Goal: Communication & Community: Answer question/provide support

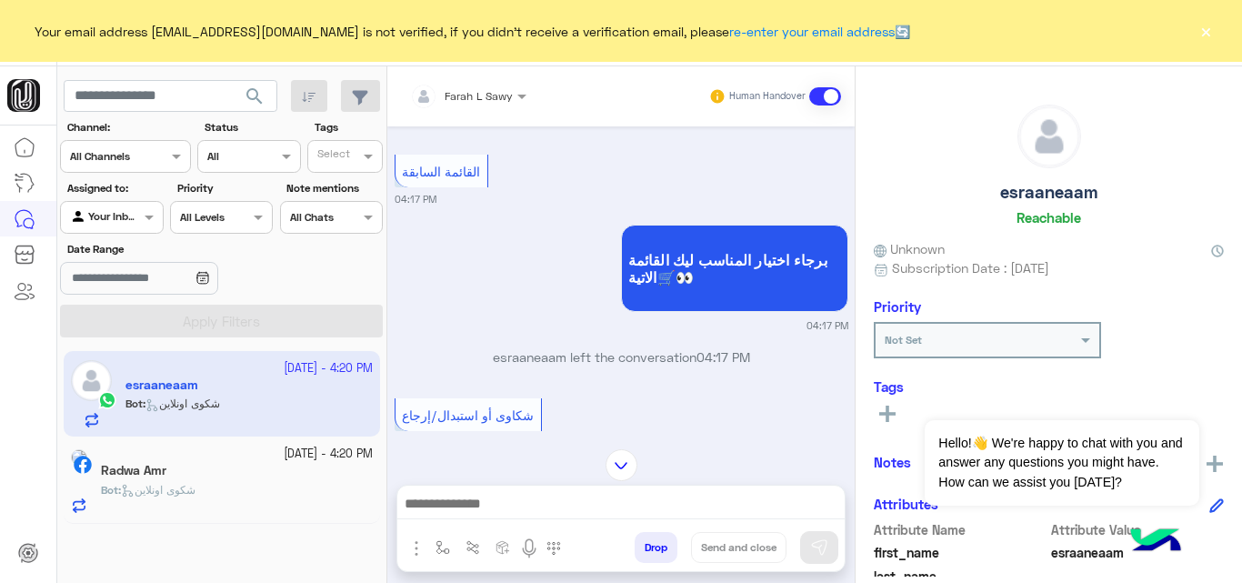
scroll to position [1536, 0]
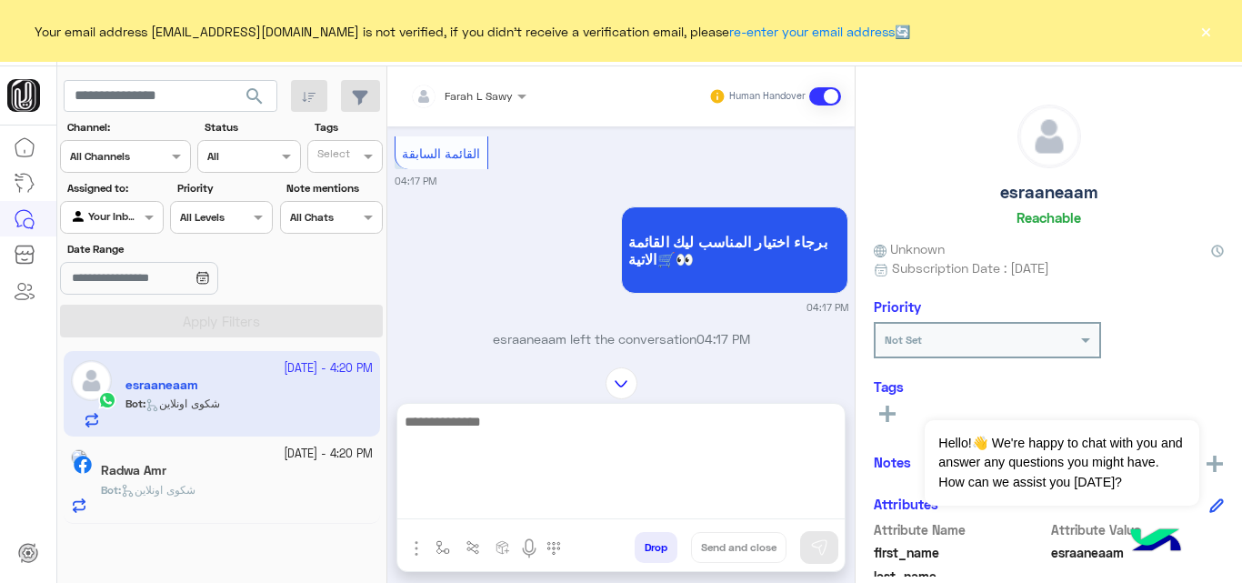
click at [535, 505] on textarea at bounding box center [620, 464] width 447 height 109
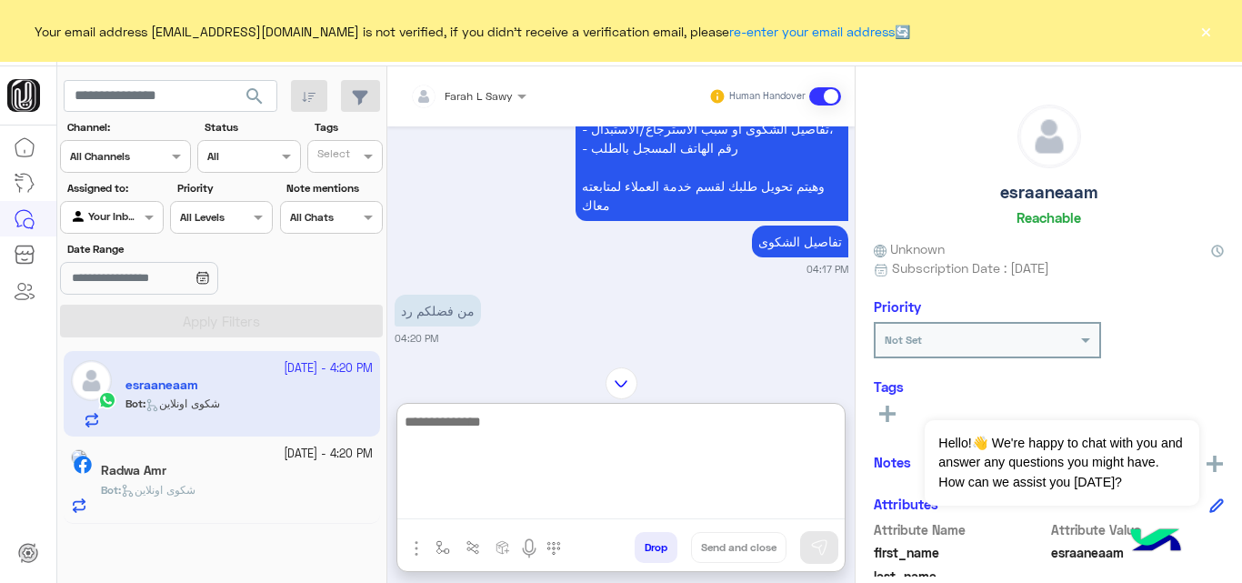
scroll to position [2166, 0]
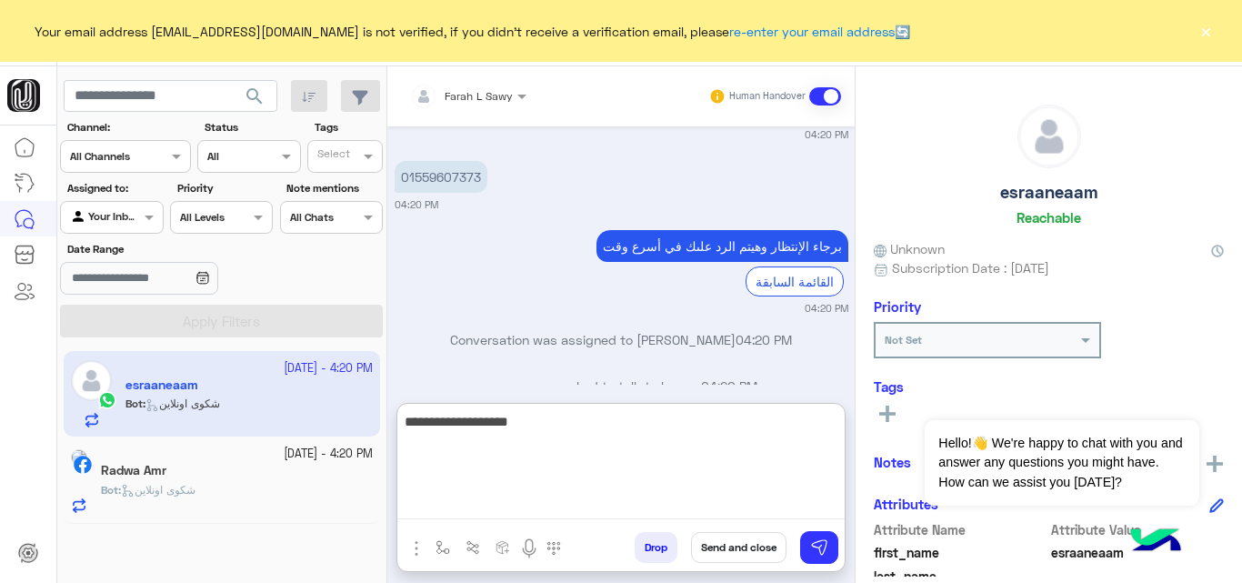
type textarea "**********"
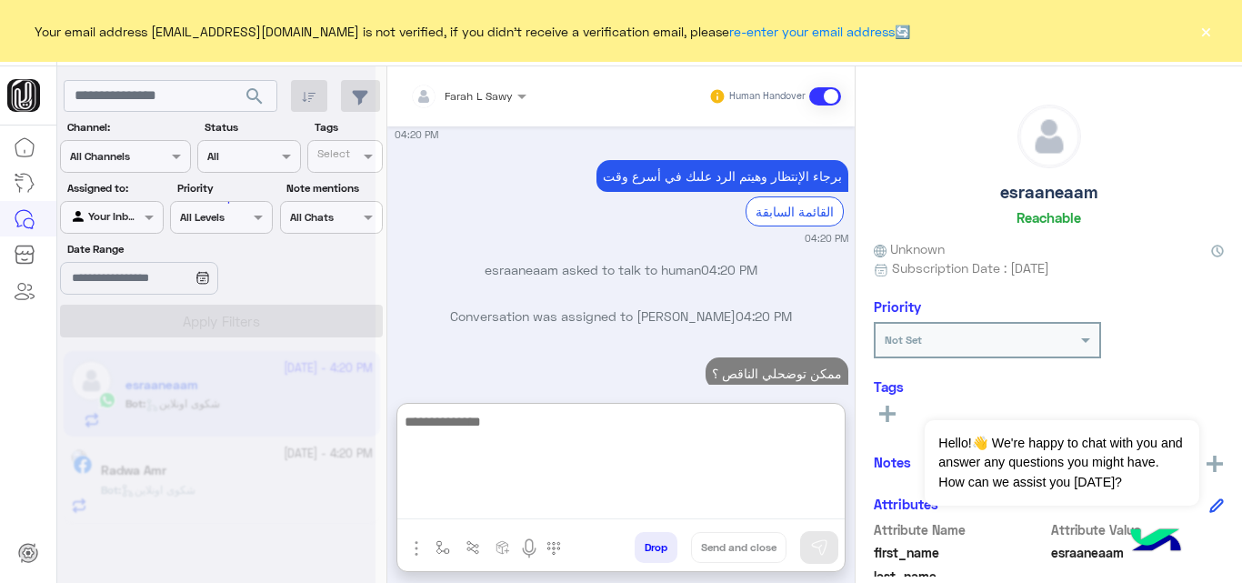
scroll to position [2236, 0]
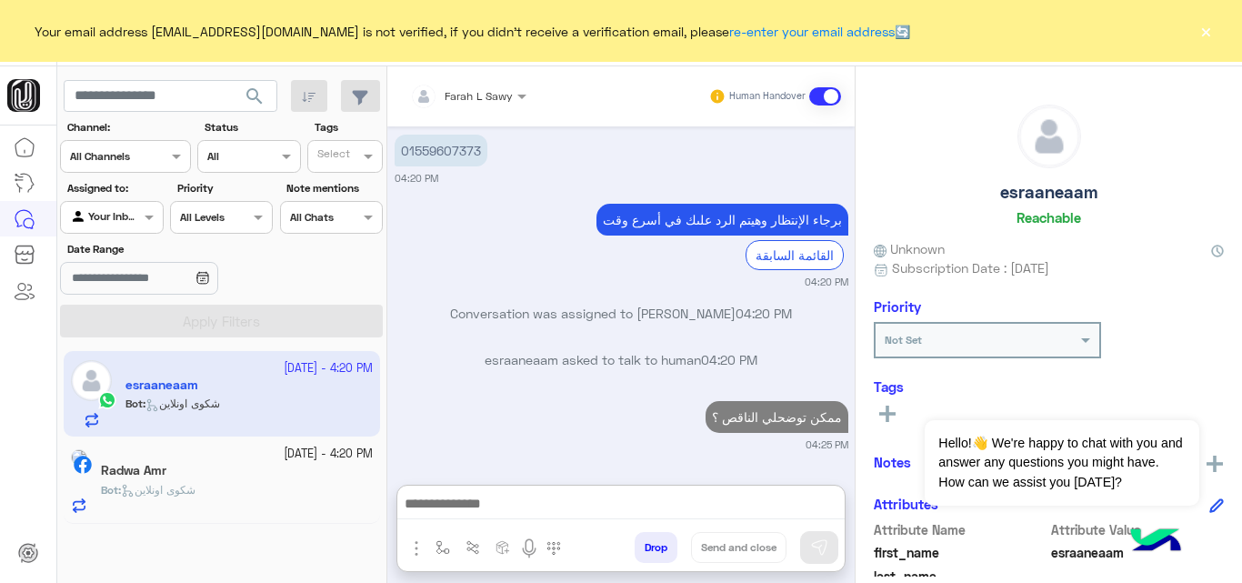
click at [265, 474] on div "Radwa Amr" at bounding box center [237, 472] width 272 height 19
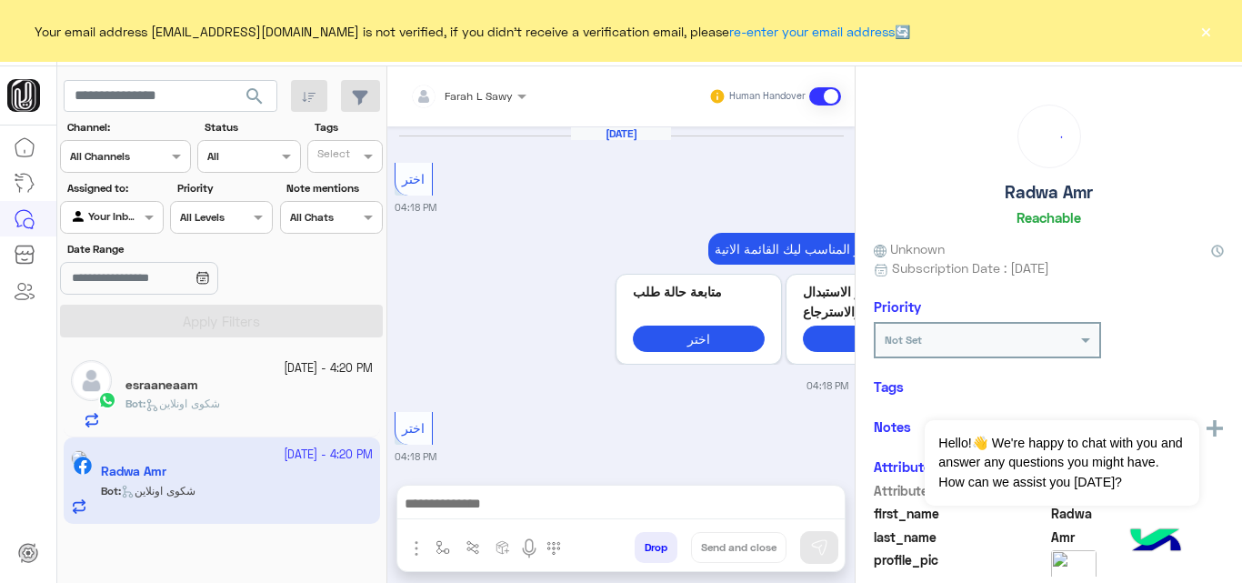
scroll to position [657, 0]
